Goal: Task Accomplishment & Management: Use online tool/utility

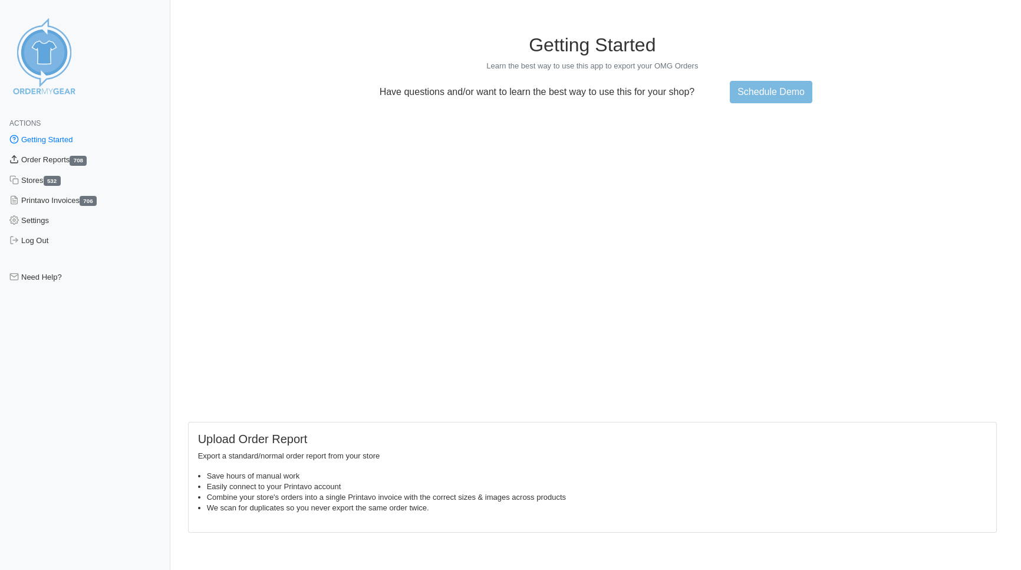
click at [43, 159] on link "Order Reports 708" at bounding box center [85, 160] width 170 height 20
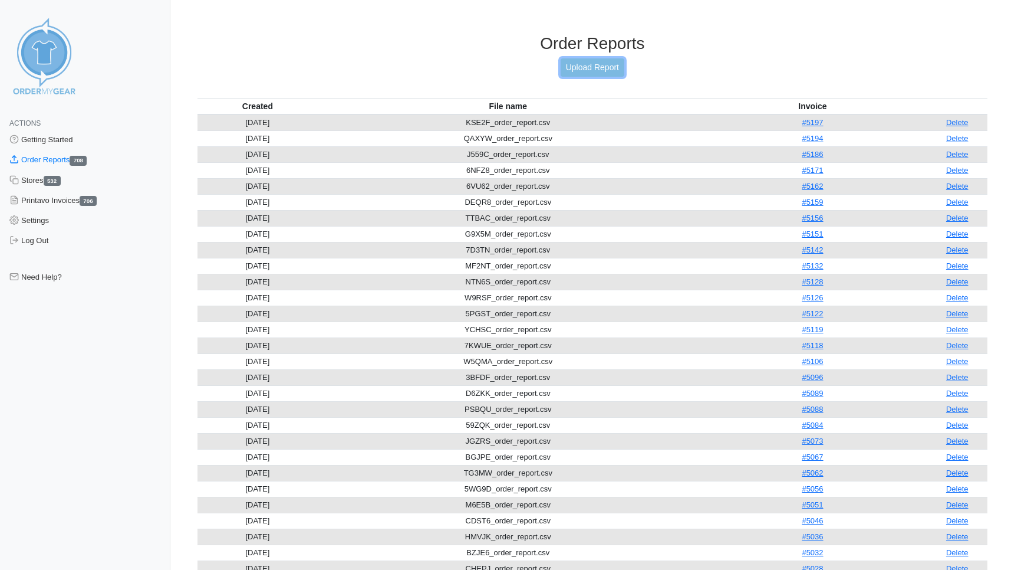
click at [577, 66] on link "Upload Report" at bounding box center [593, 67] width 64 height 18
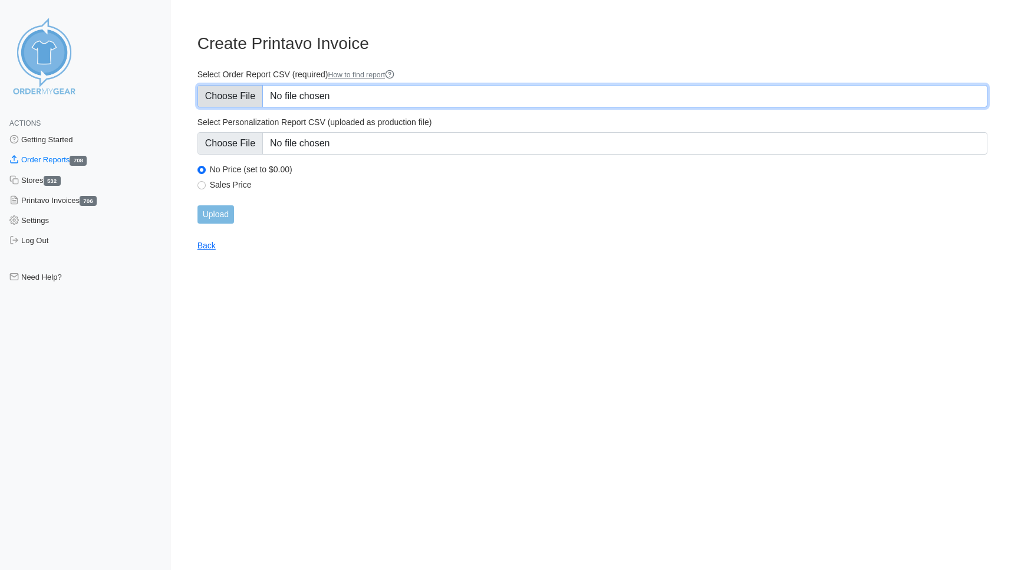
click at [223, 98] on input "Select Order Report CSV (required) How to find report" at bounding box center [593, 96] width 790 height 22
type input "C:\fakepath\HQGSP_order_report.csv"
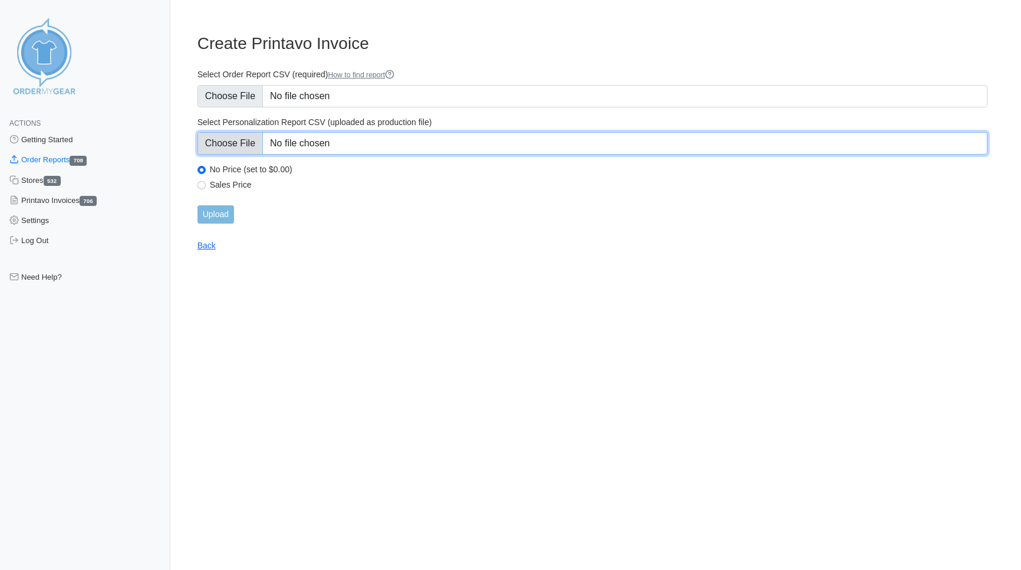
click at [242, 136] on input "Select Personalization Report CSV (uploaded as production file)" at bounding box center [593, 143] width 790 height 22
type input "C:\fakepath\HQGSP_personalization_report.csv"
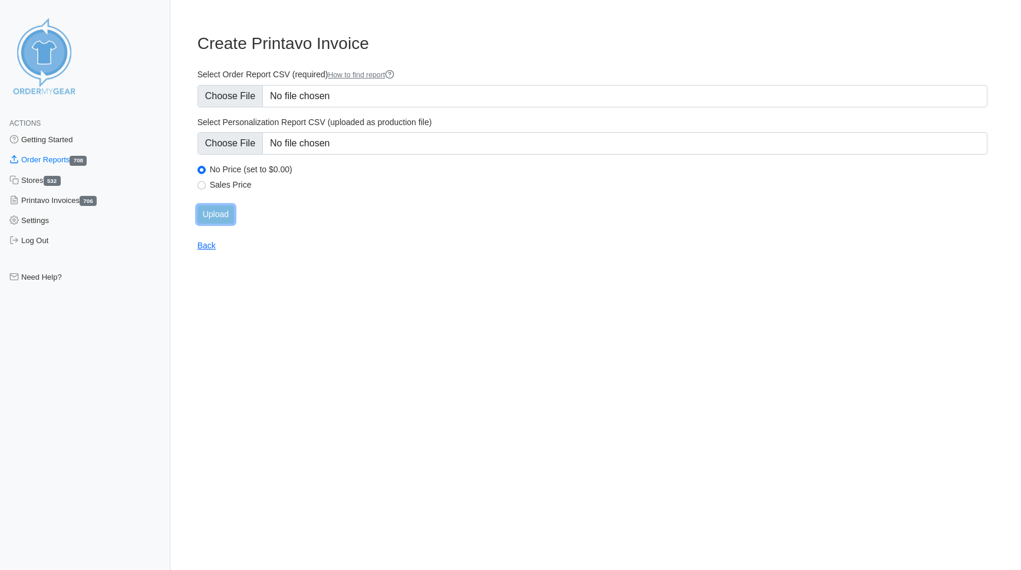
click at [221, 213] on input "Upload" at bounding box center [216, 214] width 37 height 18
